Goal: Transaction & Acquisition: Purchase product/service

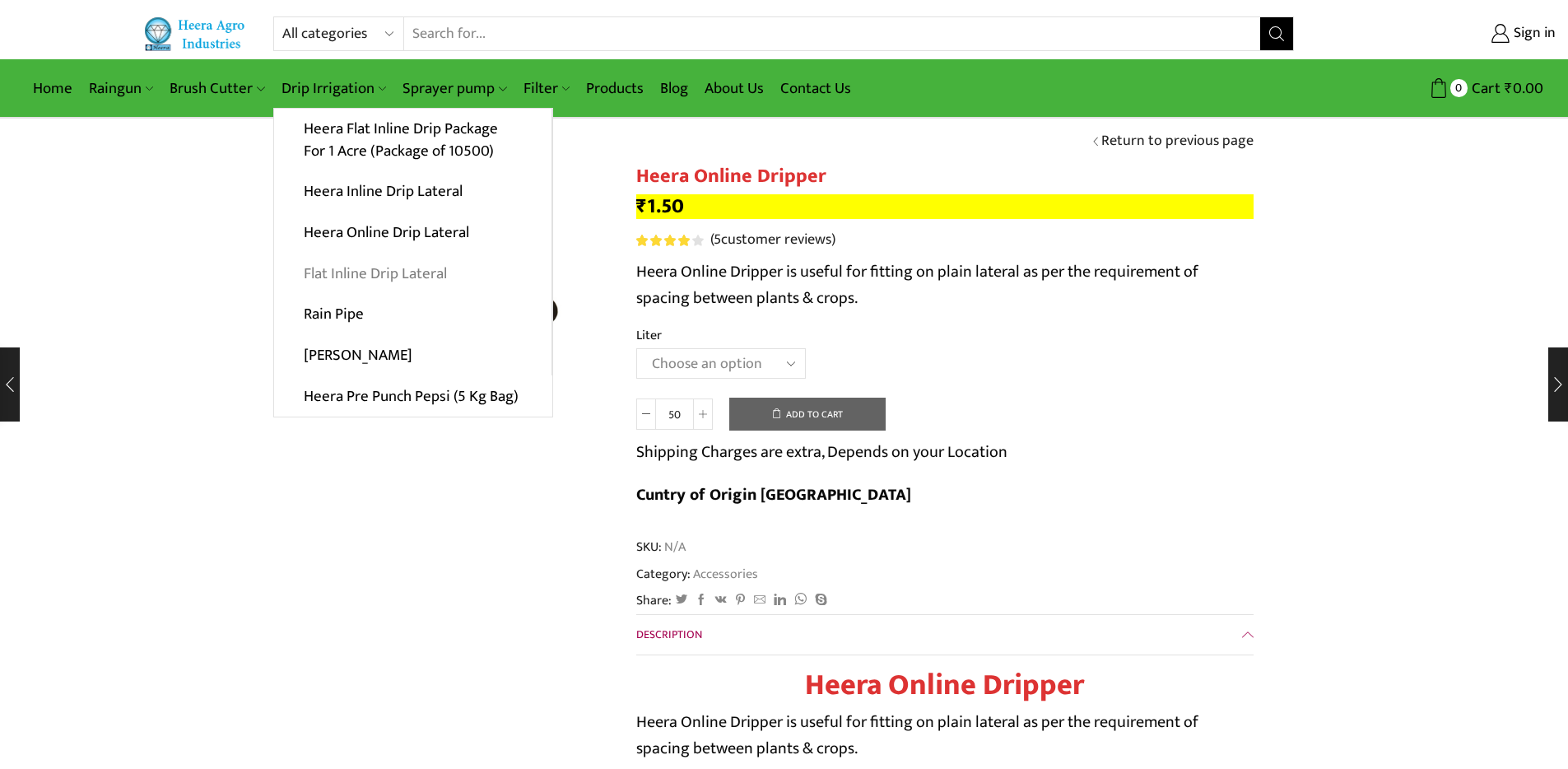
click at [405, 270] on link "Flat Inline Drip Lateral" at bounding box center [412, 273] width 278 height 41
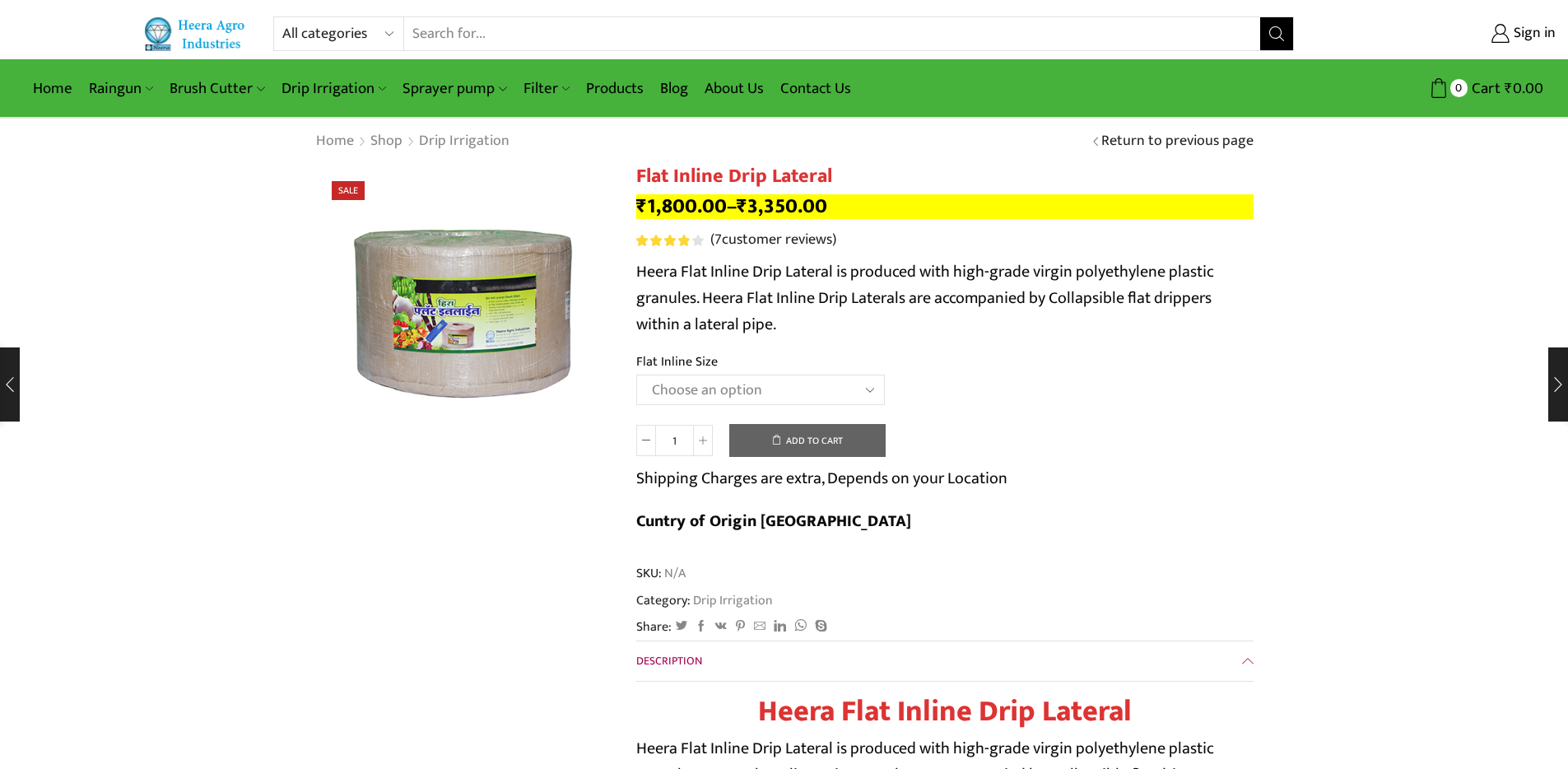
click at [716, 388] on select "Choose an option 12 MM 0.25 Thickness (30 CM) 12 MM 0.25 Thickness (40 CM) 12 M…" at bounding box center [761, 390] width 249 height 31
select select "12 MM 0.50 Thickness (30 CM)"
click at [636, 375] on select "Choose an option 12 MM 0.25 Thickness (30 CM) 12 MM 0.25 Thickness (40 CM) 12 M…" at bounding box center [761, 390] width 249 height 31
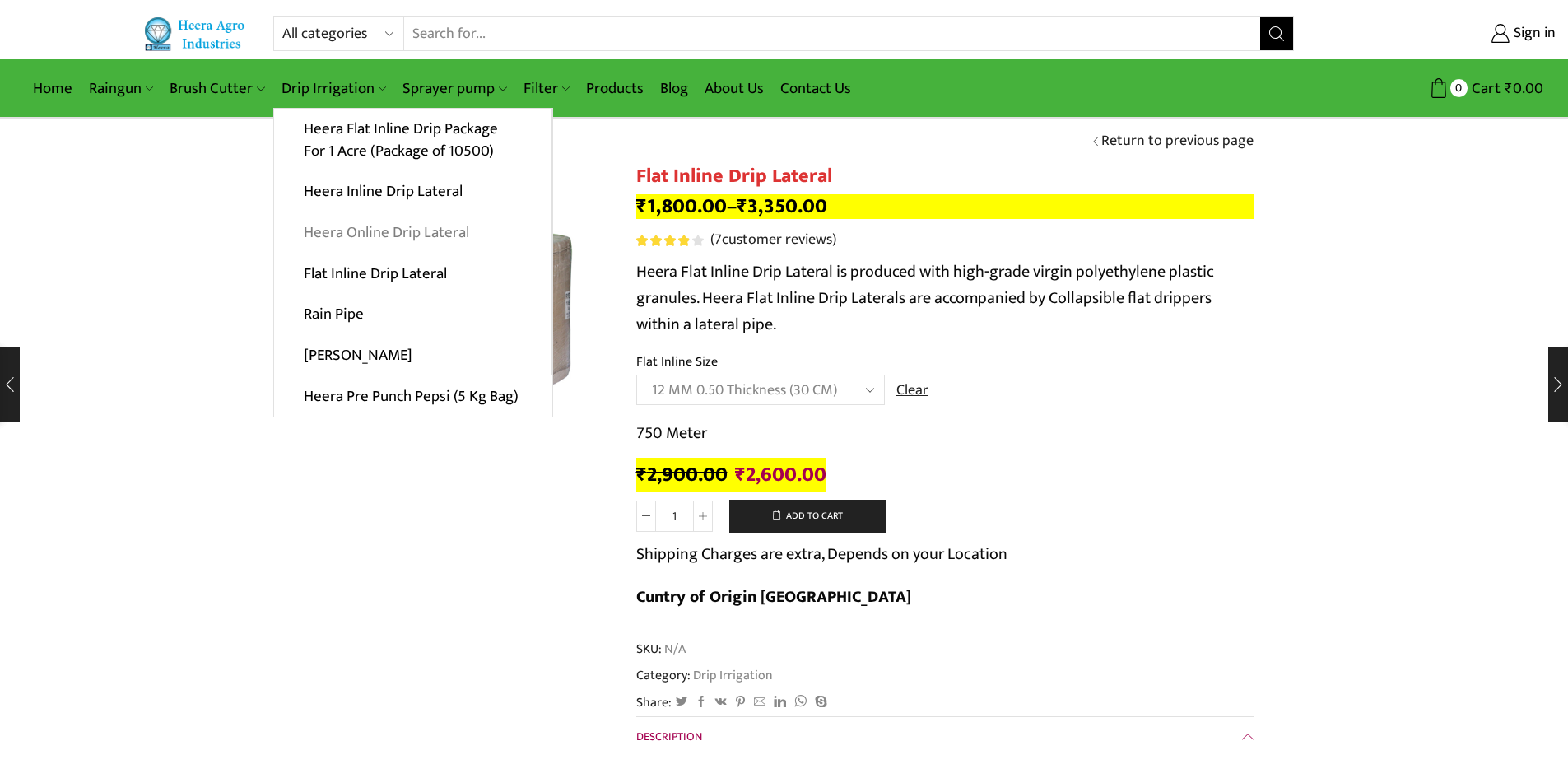
click at [409, 229] on link "Heera Online Drip Lateral" at bounding box center [412, 233] width 278 height 41
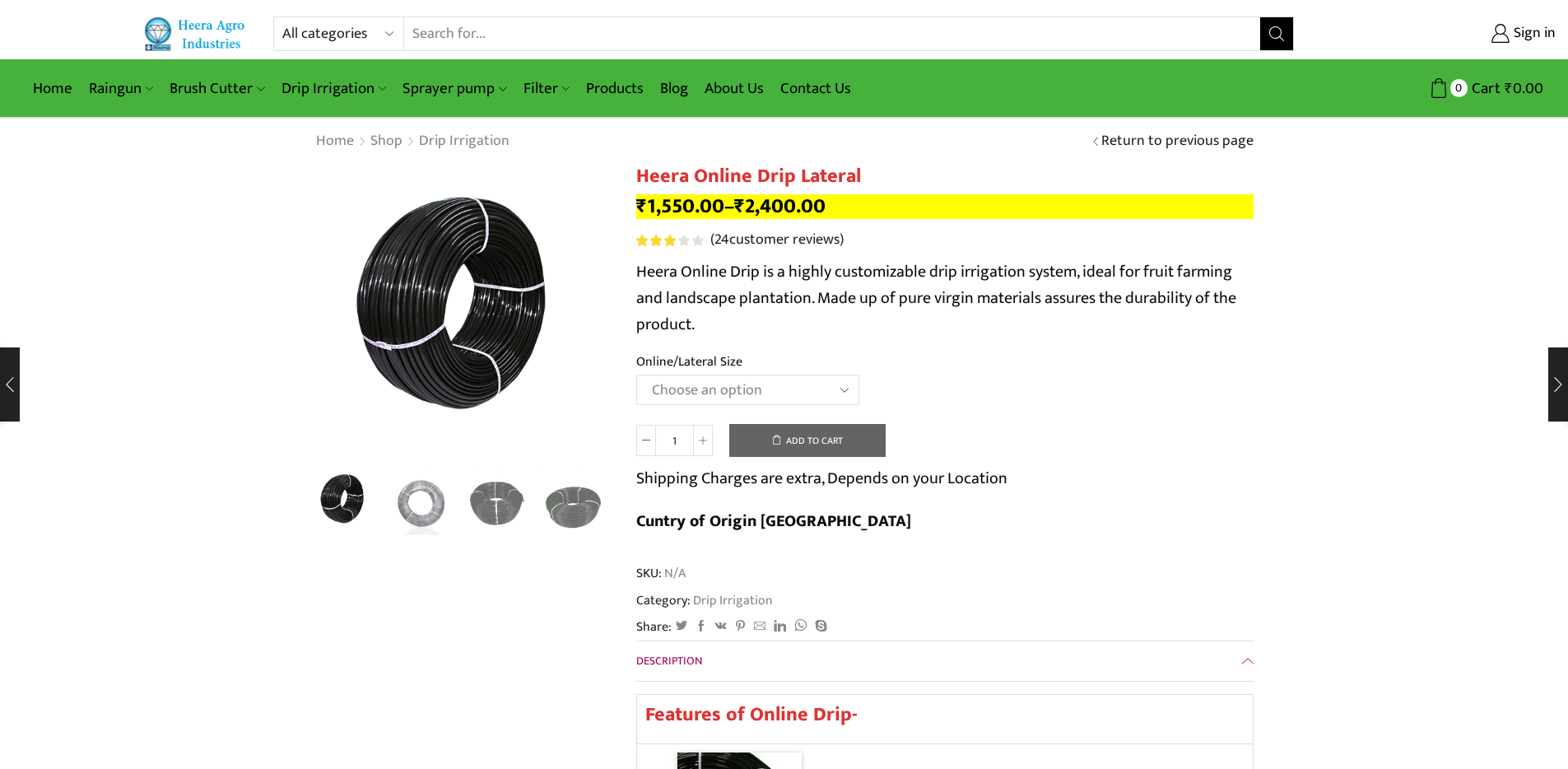
click at [791, 390] on select "Choose an option Heera Online 16MM Heera Online GOLD 16MM Heera Online 12MM Hee…" at bounding box center [748, 390] width 223 height 31
click at [636, 375] on select "Choose an option Heera Online 16MM Heera Online GOLD 16MM Heera Online 12MM Hee…" at bounding box center [748, 390] width 223 height 31
select select "Heera Online GOLD 16MM"
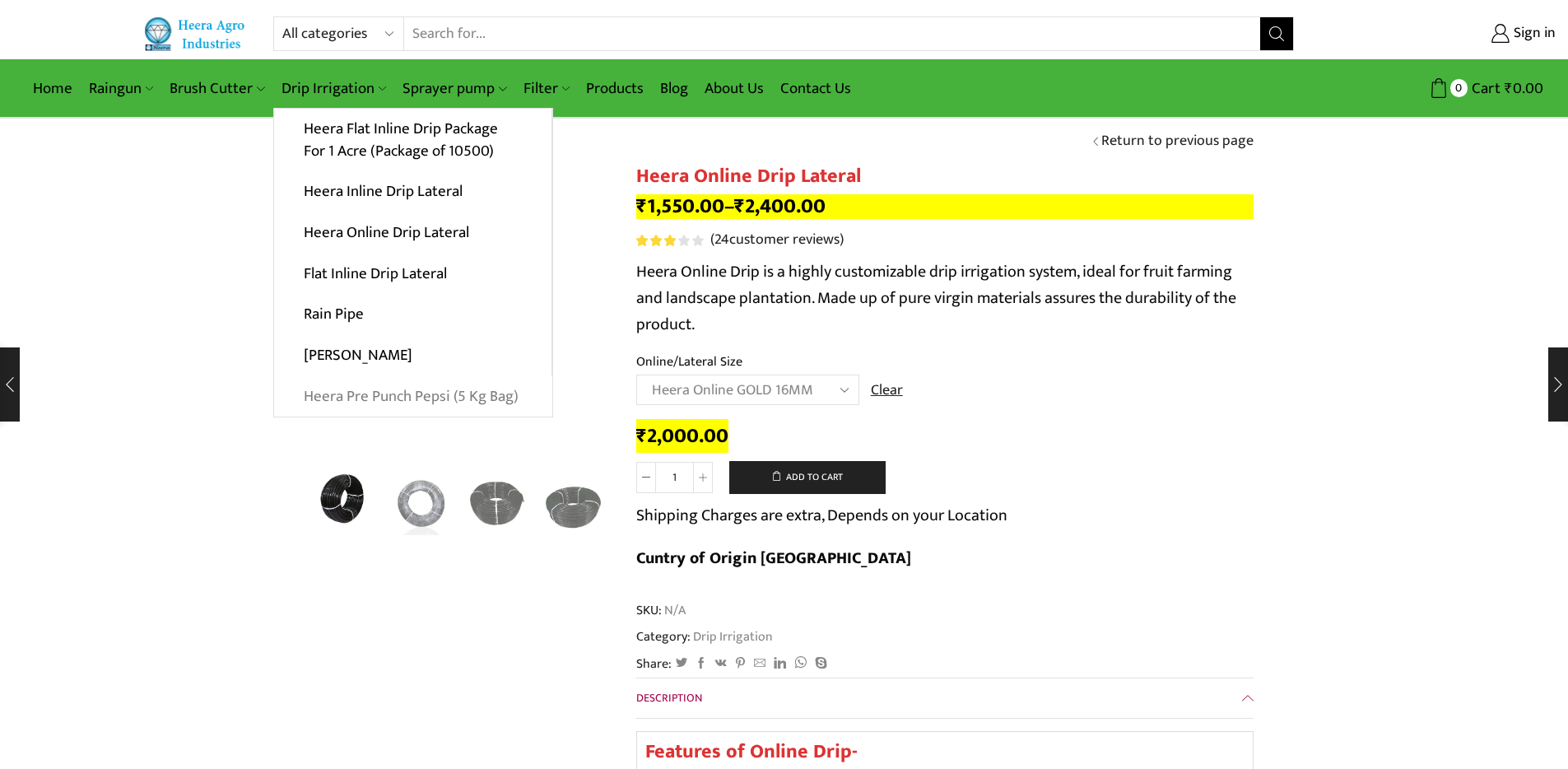
click at [377, 392] on link "Heera Pre Punch Pepsi (5 Kg Bag)" at bounding box center [413, 396] width 278 height 41
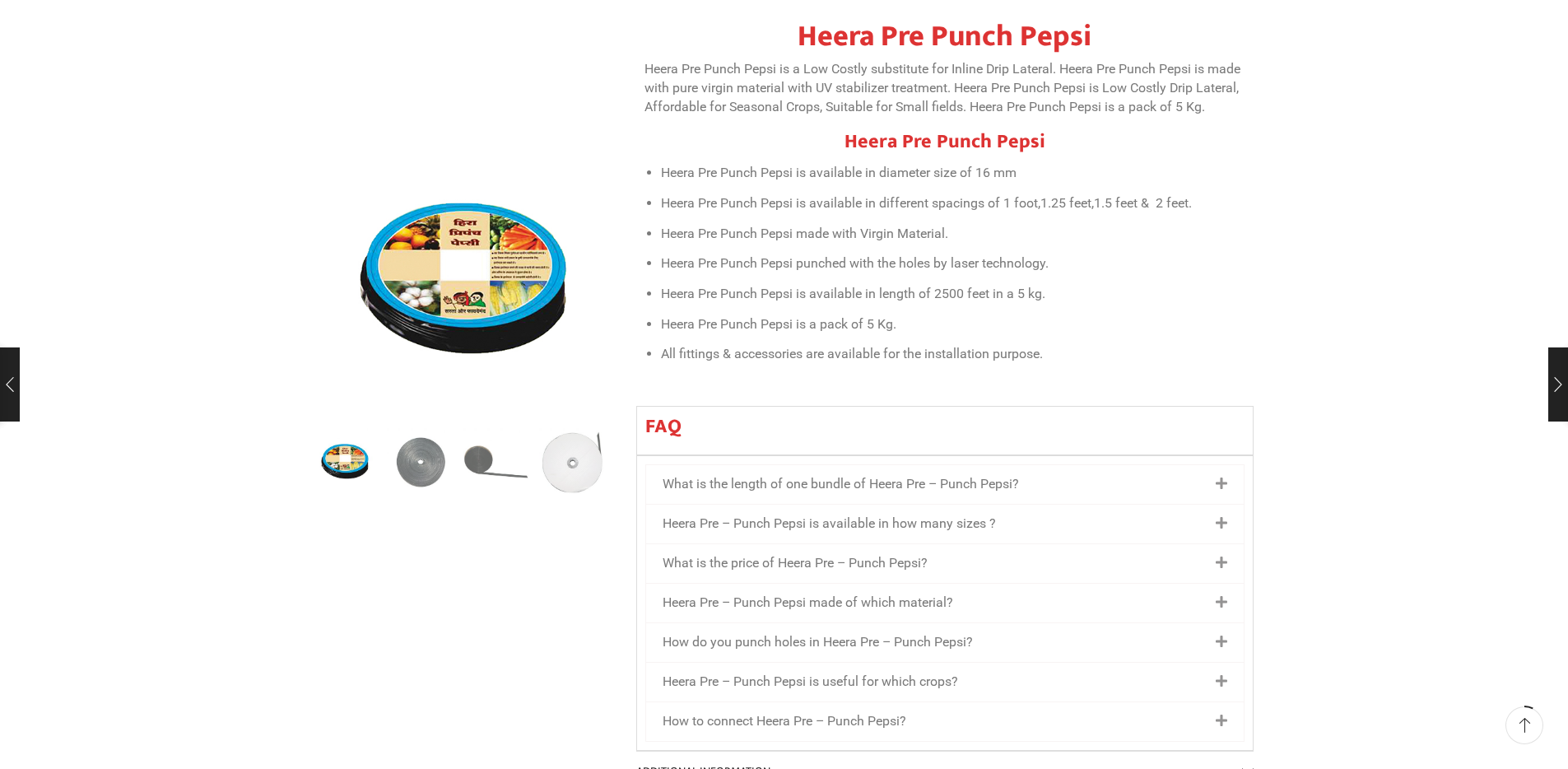
scroll to position [938, 0]
